Goal: Information Seeking & Learning: Compare options

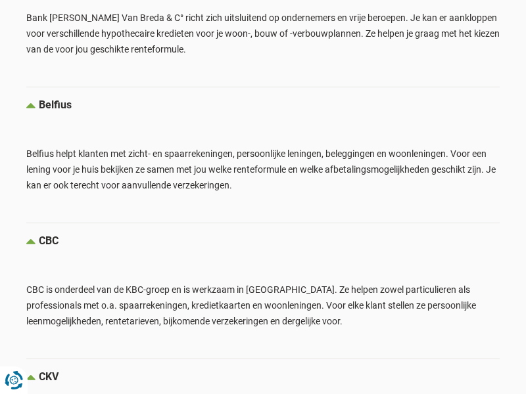
scroll to position [1883, 0]
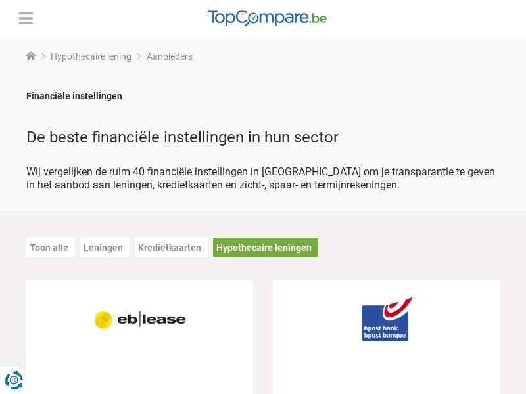
scroll to position [2427, 0]
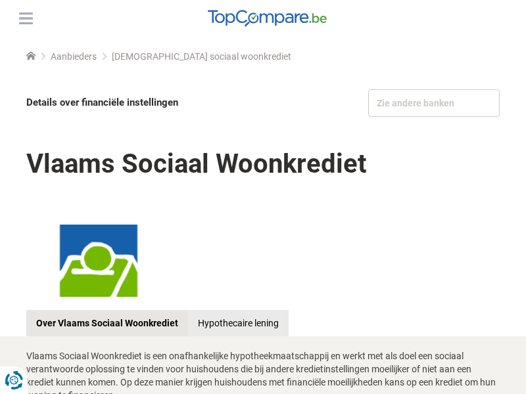
scroll to position [583, 0]
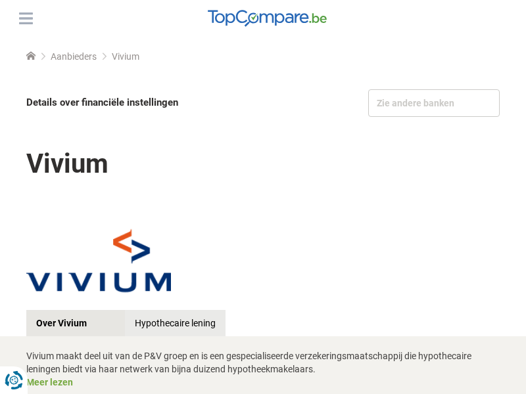
scroll to position [529, 0]
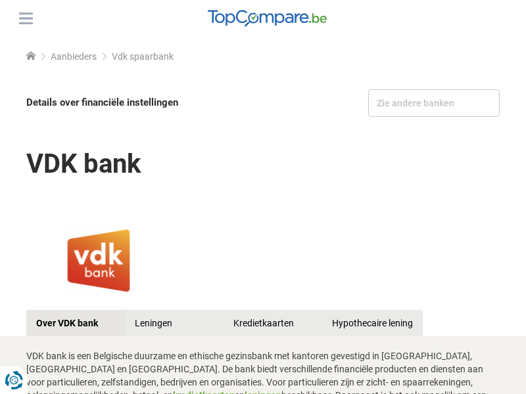
scroll to position [1783, 0]
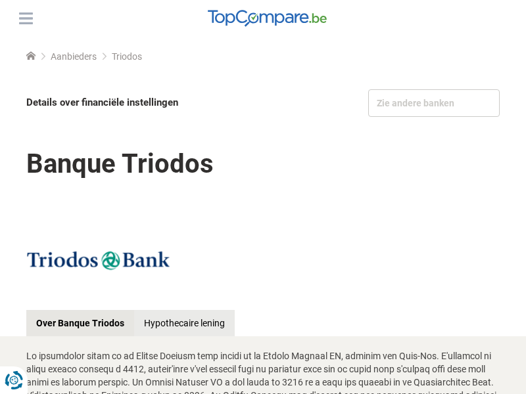
scroll to position [1571, 0]
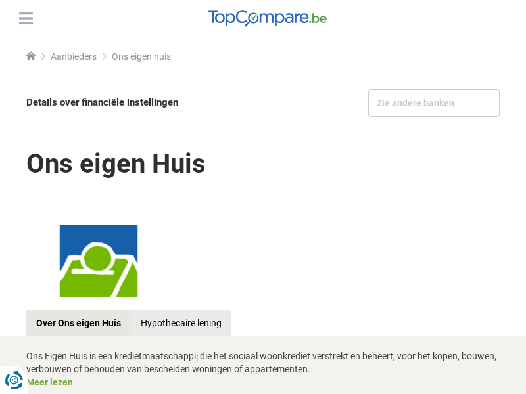
scroll to position [977, 0]
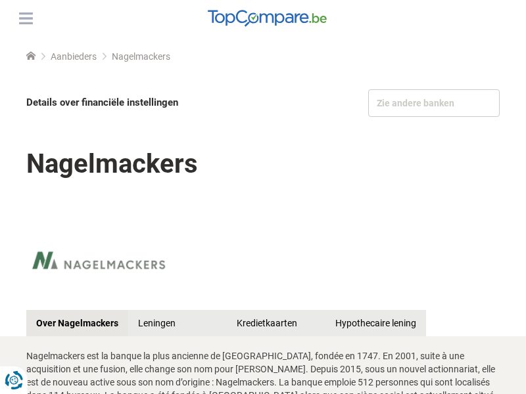
scroll to position [1734, 0]
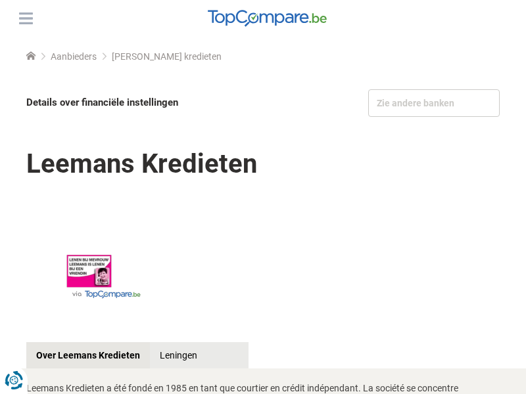
scroll to position [1682, 0]
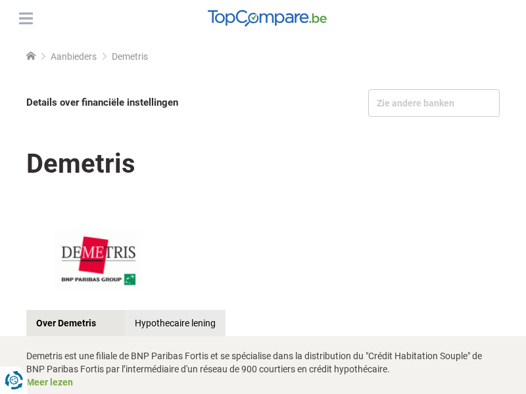
scroll to position [998, 0]
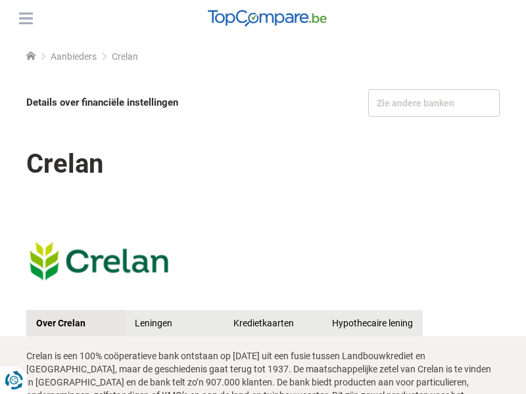
scroll to position [1584, 0]
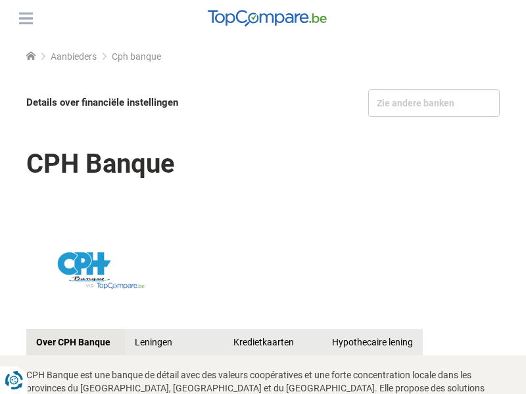
scroll to position [1729, 0]
